Goal: Information Seeking & Learning: Check status

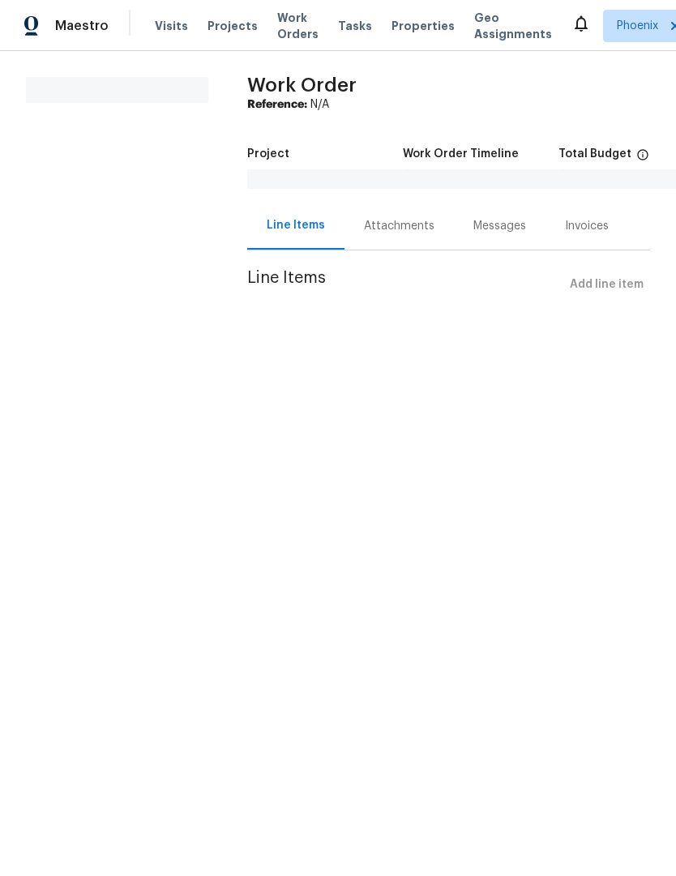
scroll to position [1, 0]
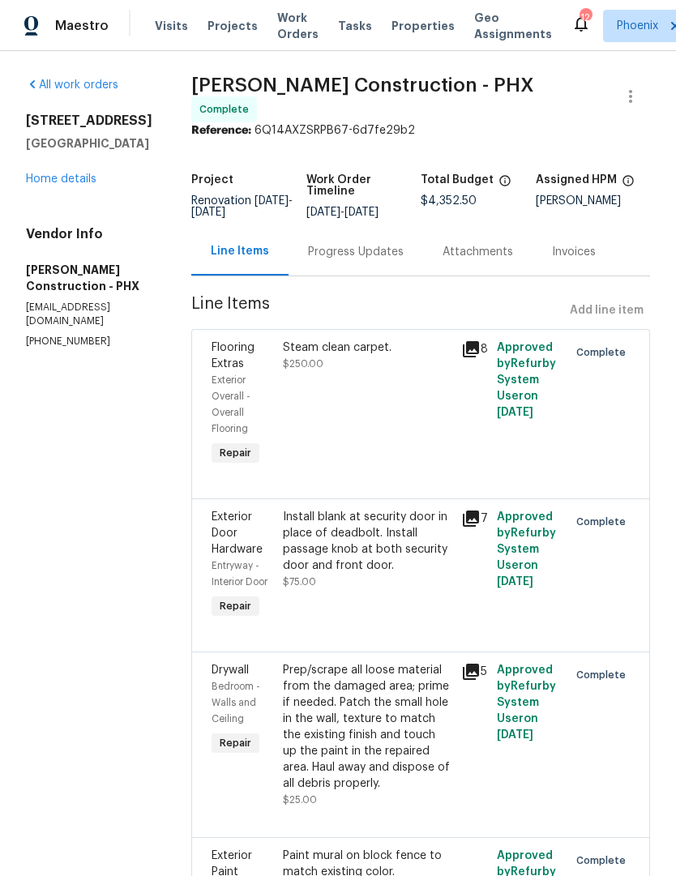
click at [278, 40] on span "Work Orders" at bounding box center [297, 26] width 41 height 32
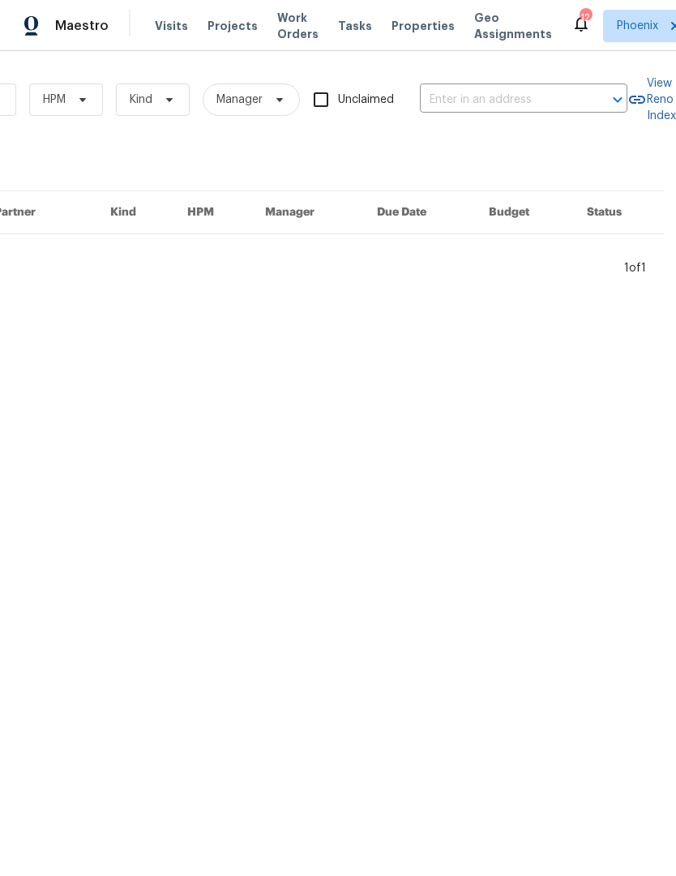
scroll to position [0, 266]
click at [506, 82] on div "Work Orders Vendor Status HPM Kind Manager Unclaimed ​" at bounding box center [181, 99] width 892 height 71
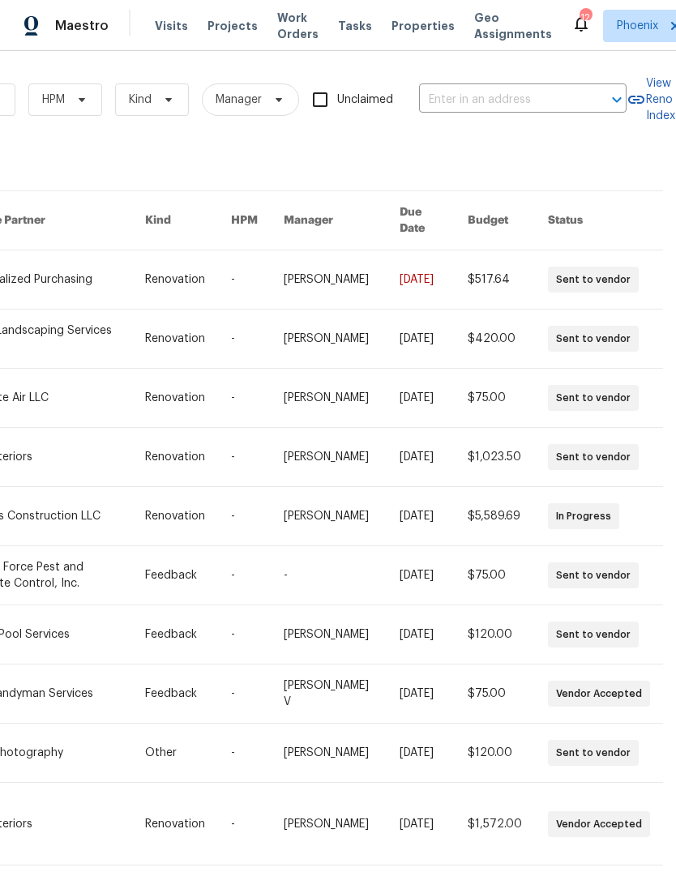
click at [493, 103] on input "text" at bounding box center [500, 99] width 162 height 25
type input "22126"
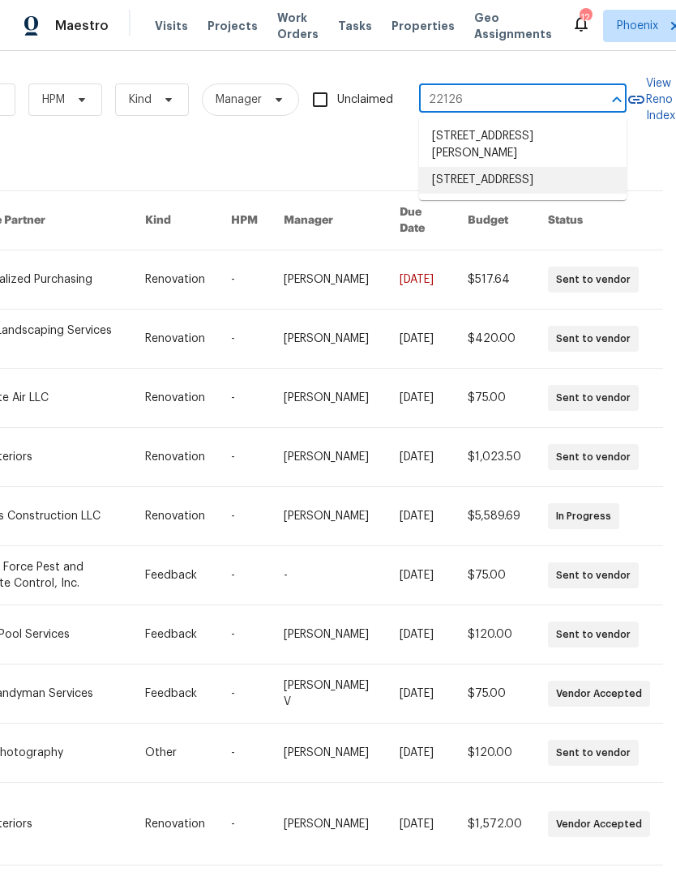
click at [557, 189] on li "[STREET_ADDRESS]" at bounding box center [522, 180] width 207 height 27
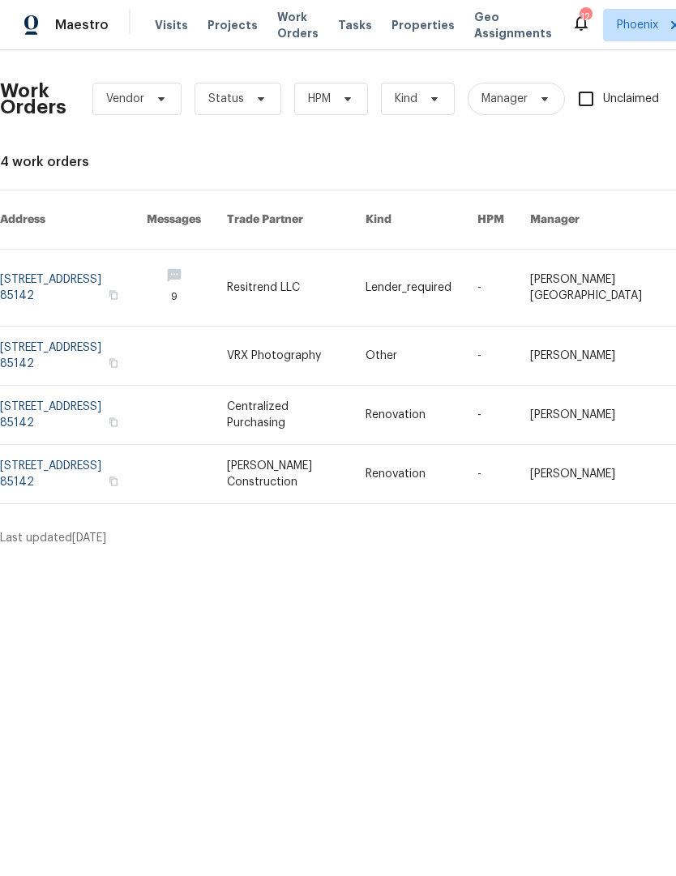
click at [38, 266] on link at bounding box center [73, 288] width 147 height 76
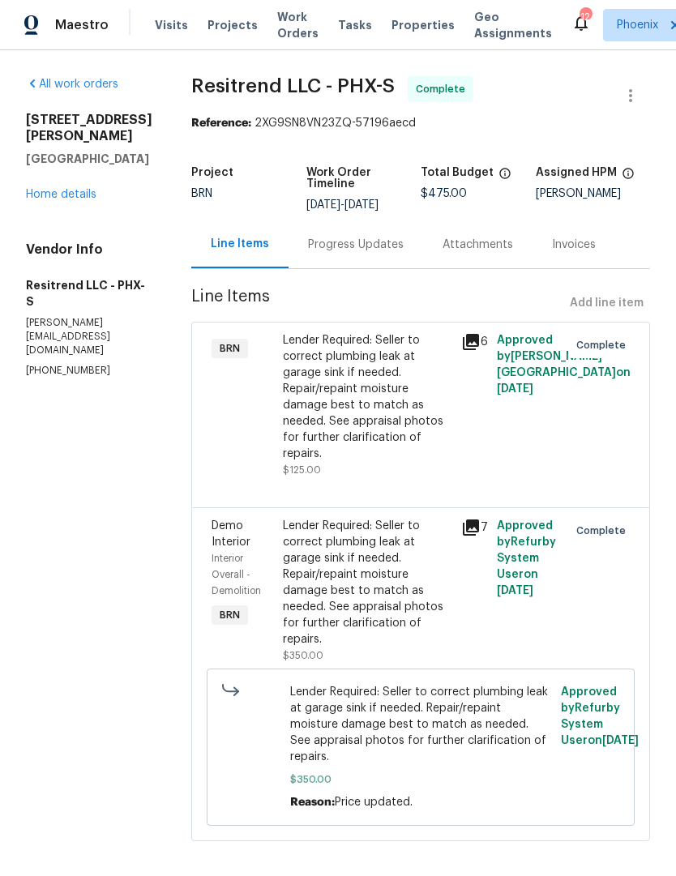
click at [47, 194] on link "Home details" at bounding box center [61, 195] width 70 height 11
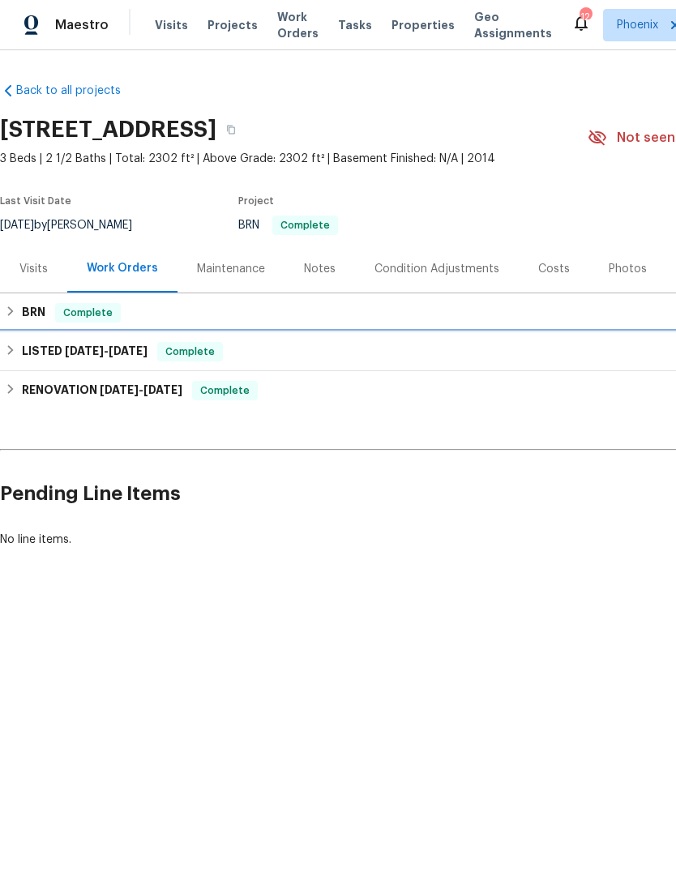
click at [19, 345] on div "LISTED [DATE] - [DATE] Complete" at bounding box center [458, 352] width 906 height 19
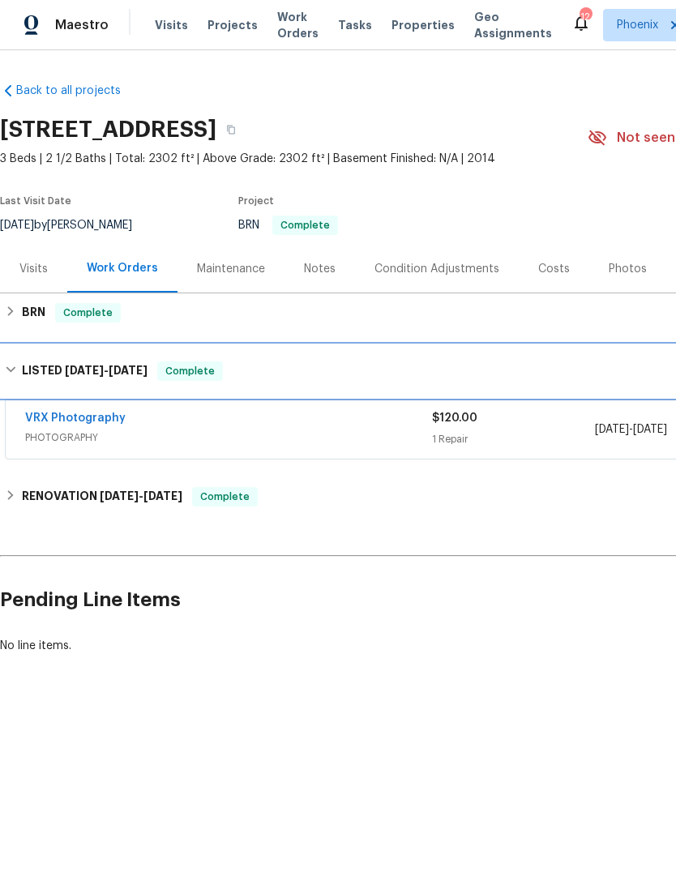
click at [19, 377] on div "LISTED [DATE] - [DATE] Complete" at bounding box center [458, 371] width 906 height 19
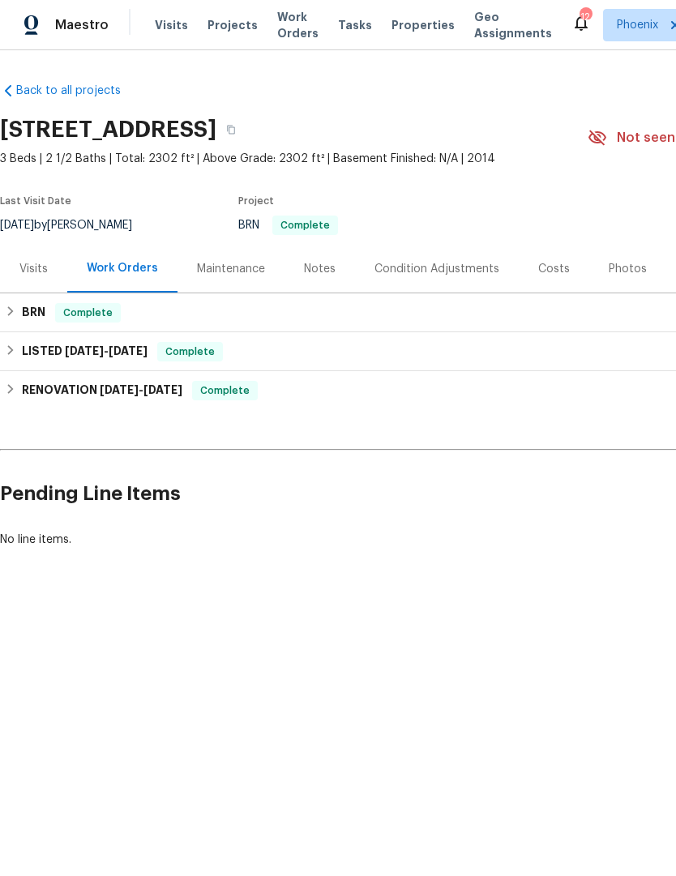
click at [309, 273] on div "Notes" at bounding box center [320, 270] width 32 height 16
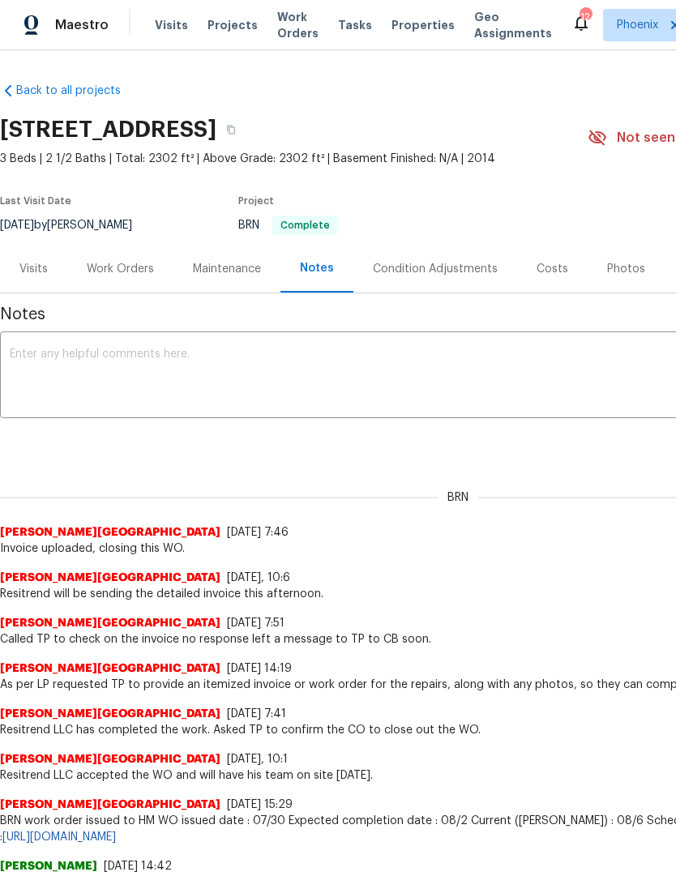
click at [113, 279] on div "Work Orders" at bounding box center [120, 269] width 106 height 48
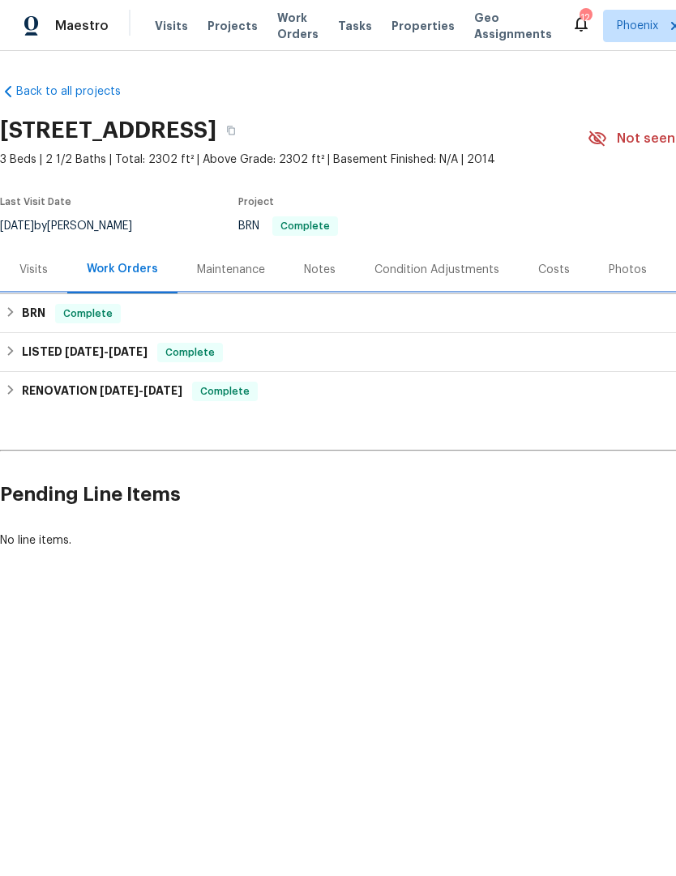
click at [28, 318] on h6 "BRN" at bounding box center [33, 313] width 23 height 19
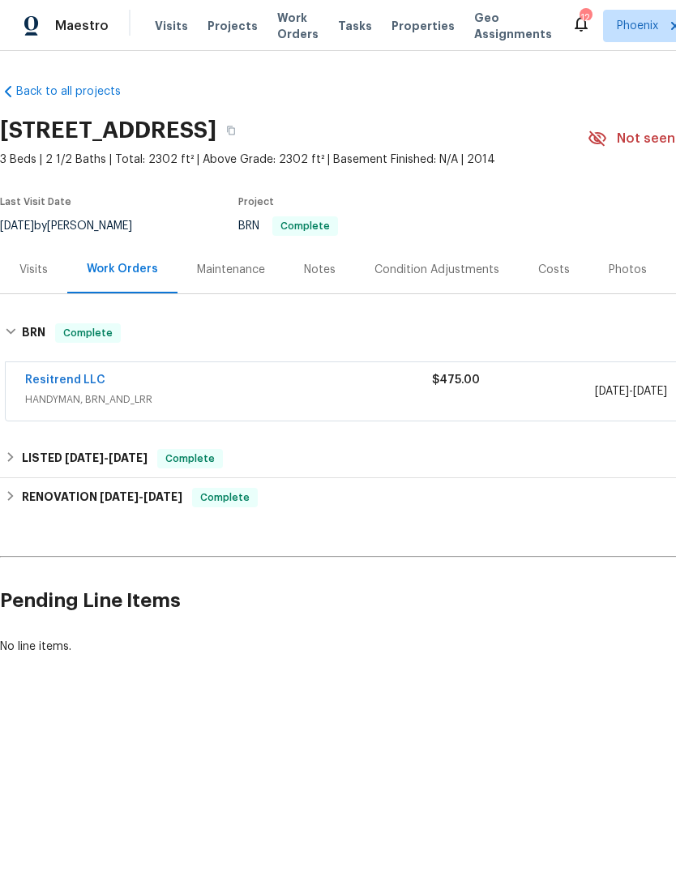
click at [40, 379] on link "Resitrend LLC" at bounding box center [65, 379] width 80 height 11
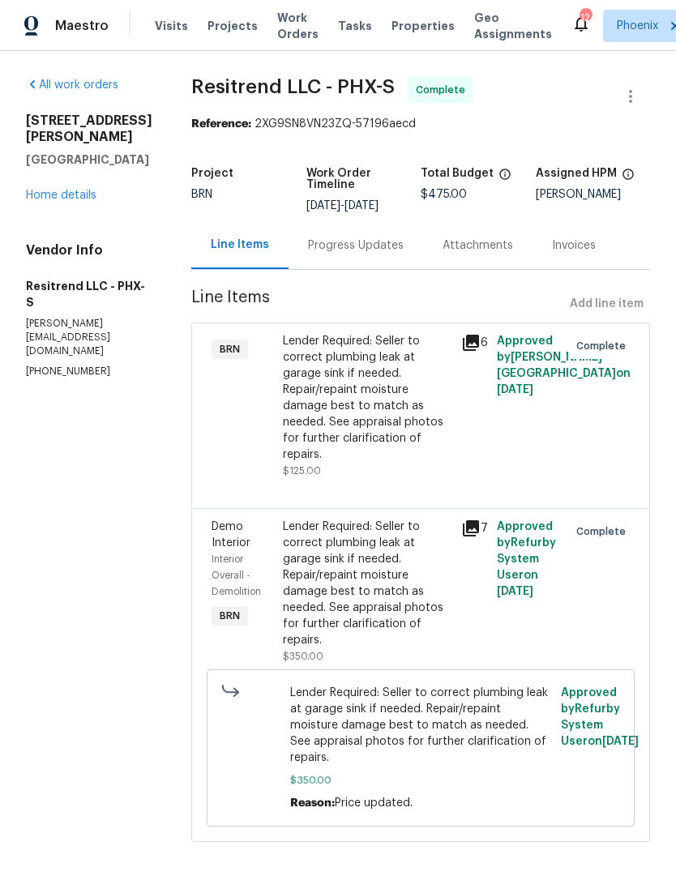
click at [38, 198] on link "Home details" at bounding box center [61, 195] width 70 height 11
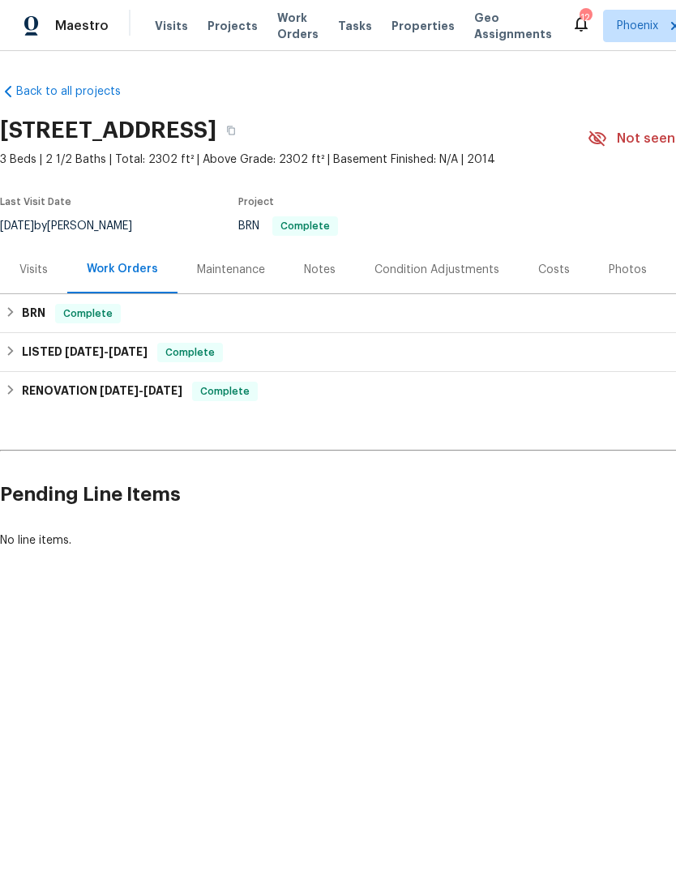
click at [318, 270] on div "Notes" at bounding box center [320, 270] width 32 height 16
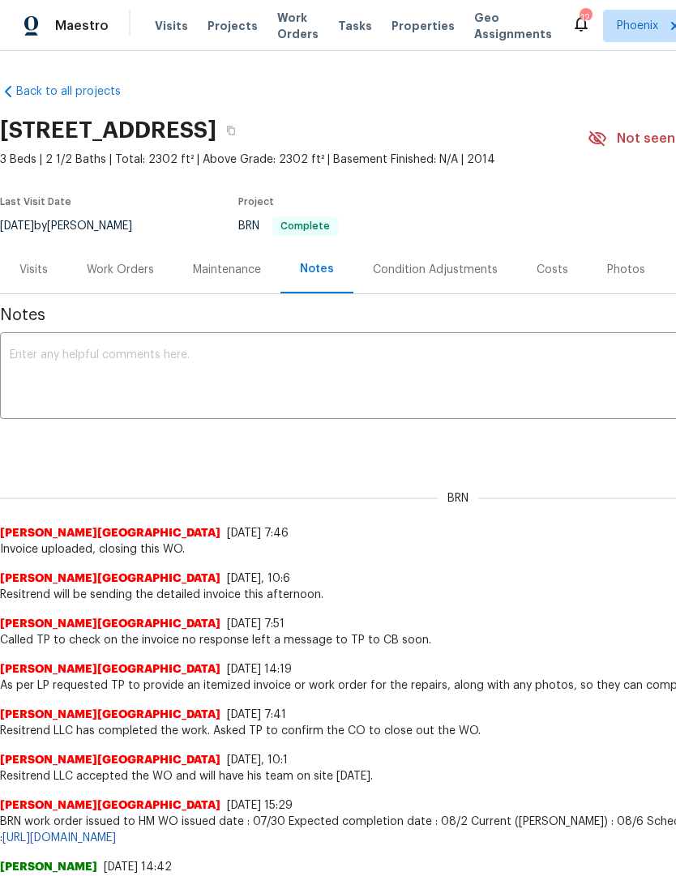
click at [108, 278] on div "Work Orders" at bounding box center [120, 269] width 106 height 48
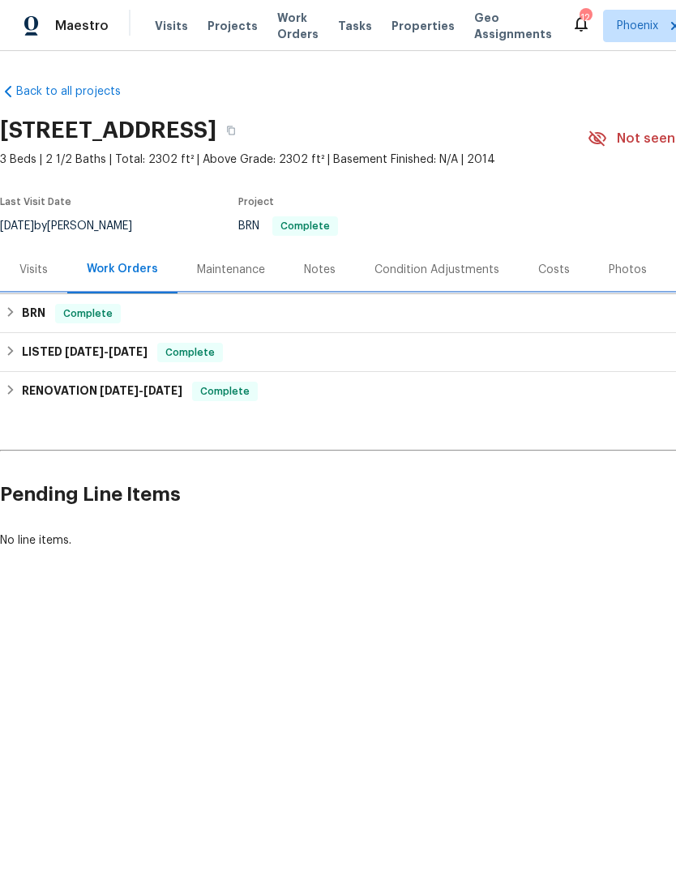
click at [17, 320] on div "BRN Complete" at bounding box center [458, 313] width 906 height 19
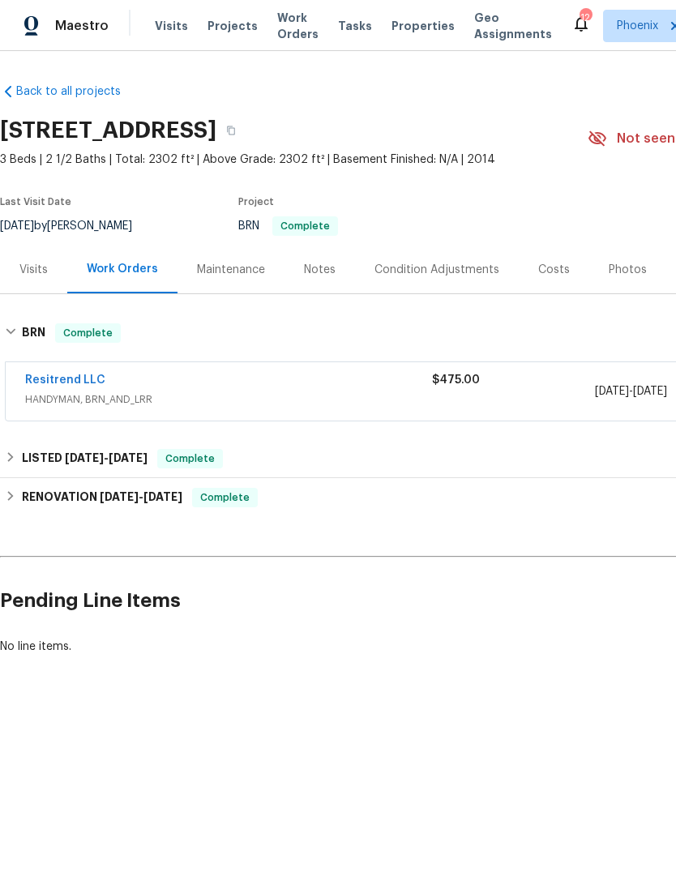
click at [36, 374] on link "Resitrend LLC" at bounding box center [65, 379] width 80 height 11
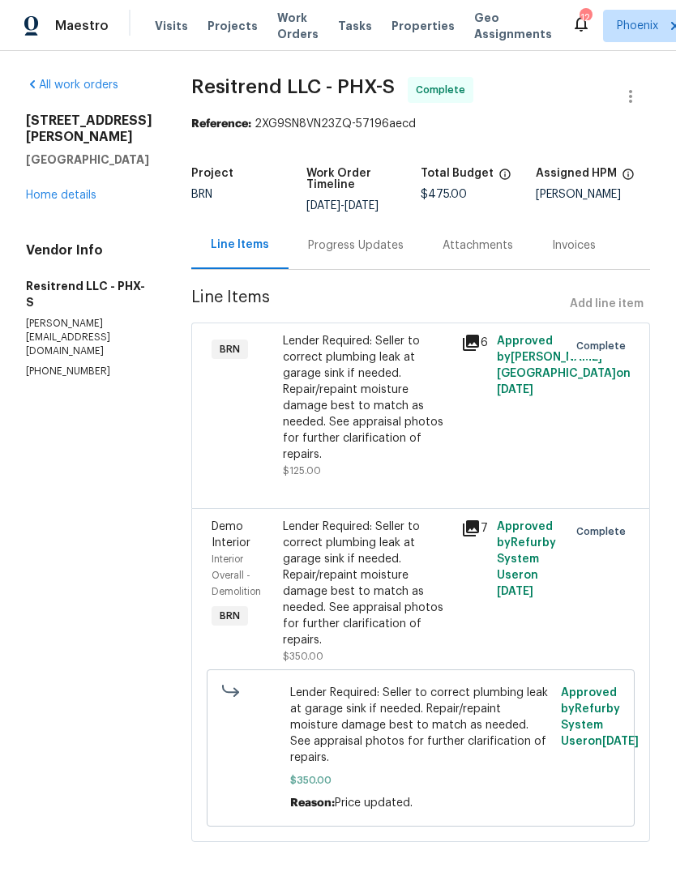
click at [47, 211] on div "All work orders [STREET_ADDRESS] Home details Vendor Info Resitrend LLC - PHX-S…" at bounding box center [89, 228] width 126 height 302
click at [45, 190] on link "Home details" at bounding box center [61, 195] width 70 height 11
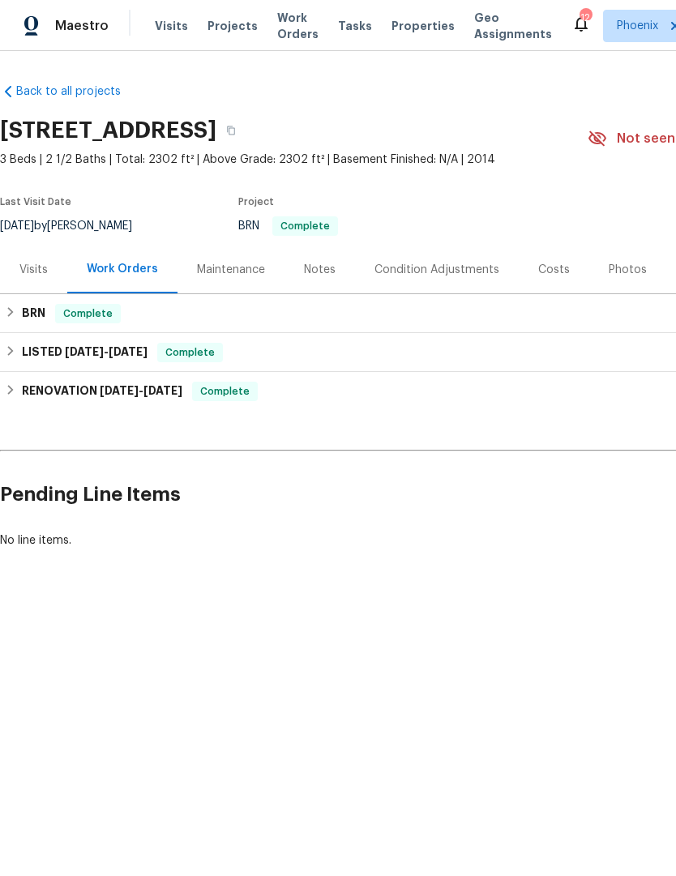
click at [307, 262] on div "Notes" at bounding box center [320, 270] width 32 height 16
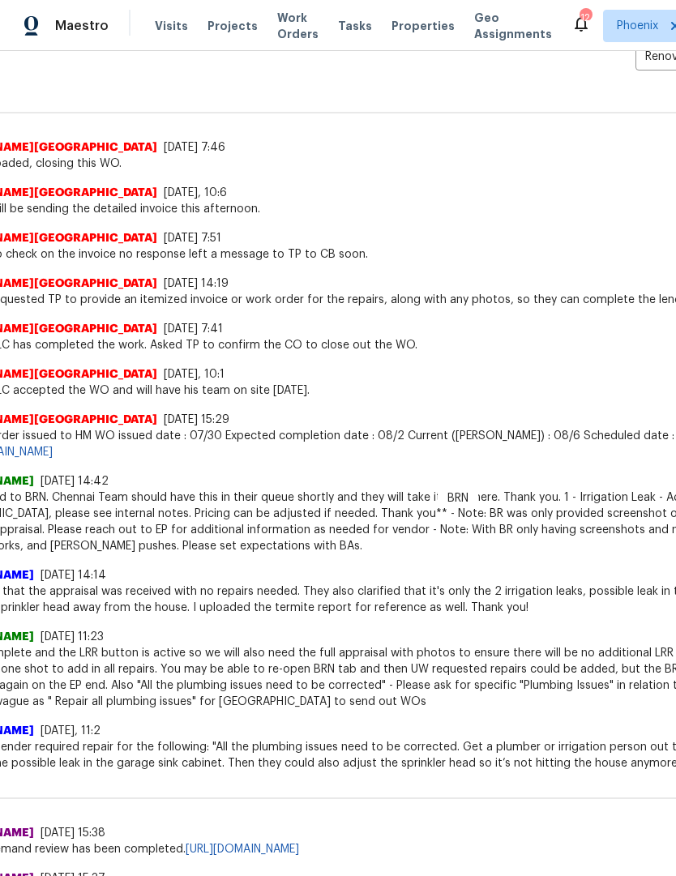
scroll to position [386, 62]
